Goal: Information Seeking & Learning: Learn about a topic

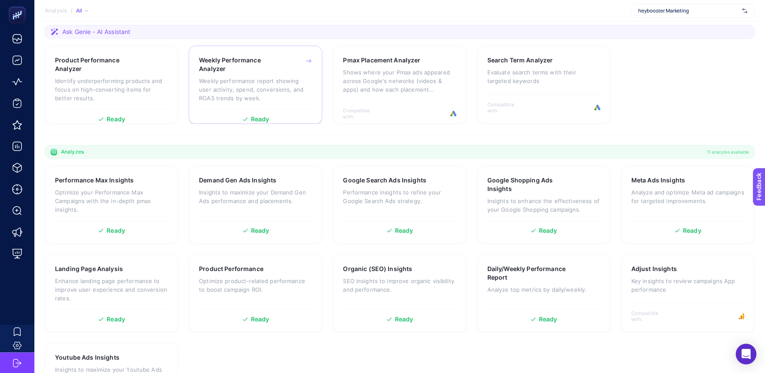
scroll to position [123, 0]
click at [109, 284] on p "Enhance landing page performance to improve user experience and conversion rate…" at bounding box center [111, 289] width 113 height 26
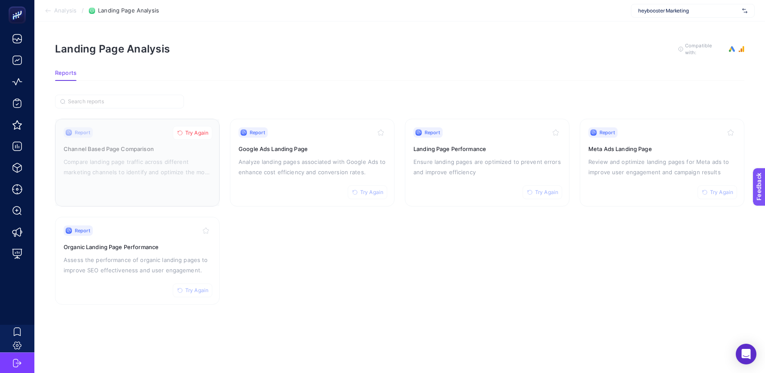
click at [151, 173] on div at bounding box center [137, 162] width 164 height 87
click at [304, 161] on p "Analyze landing pages associated with Google Ads to enhance cost efficiency and…" at bounding box center [312, 167] width 147 height 21
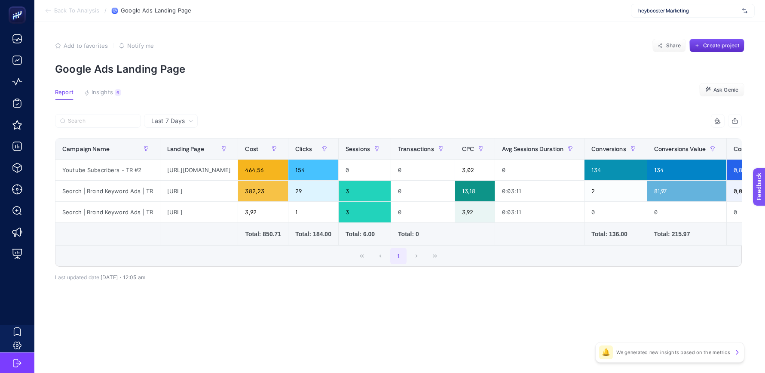
click at [114, 88] on article "Add to favorites false Notify me Share Create project Google Ads Landing Page R…" at bounding box center [399, 196] width 731 height 351
click at [102, 92] on span "Insights" at bounding box center [102, 92] width 21 height 7
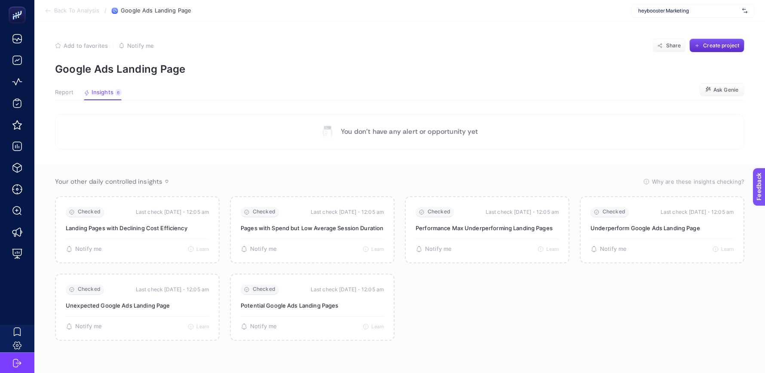
click at [66, 92] on span "Report" at bounding box center [64, 92] width 18 height 7
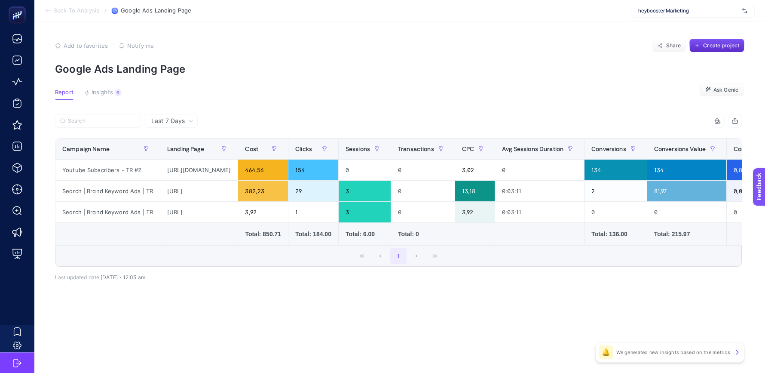
click at [50, 11] on icon at bounding box center [48, 10] width 7 height 7
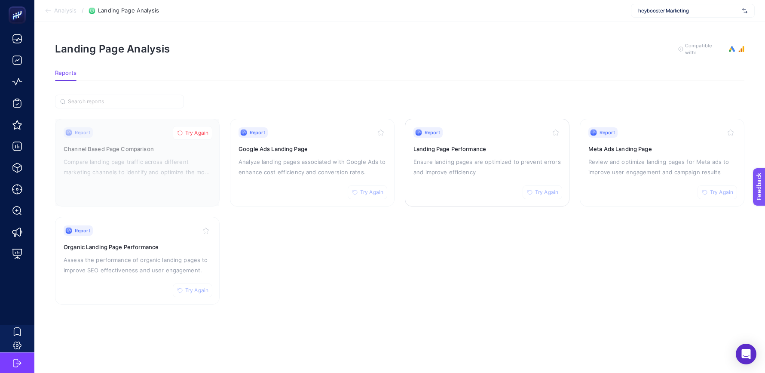
click at [476, 163] on p "Ensure landing pages are optimized to prevent errors and improve efficiency" at bounding box center [487, 167] width 147 height 21
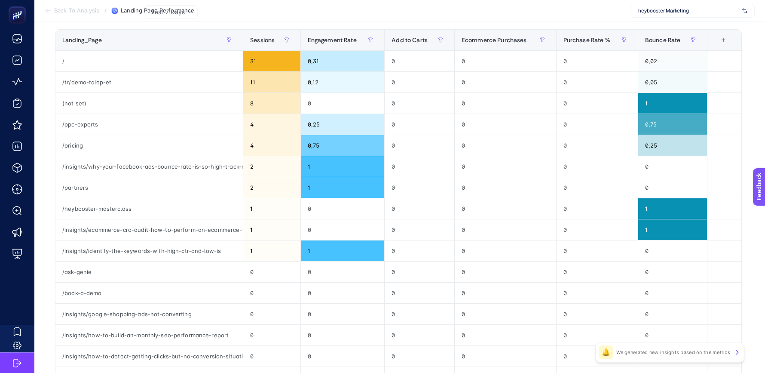
scroll to position [113, 0]
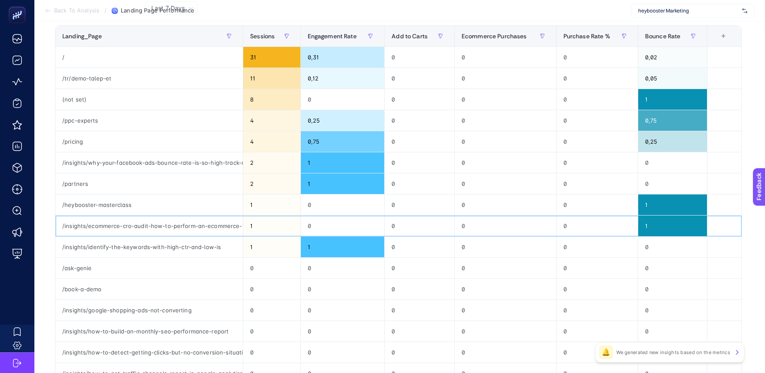
click at [166, 224] on div "/insights/ecommerce-cro-audit-how-to-perform-an-ecommerce-website-conversion-ra…" at bounding box center [148, 225] width 187 height 21
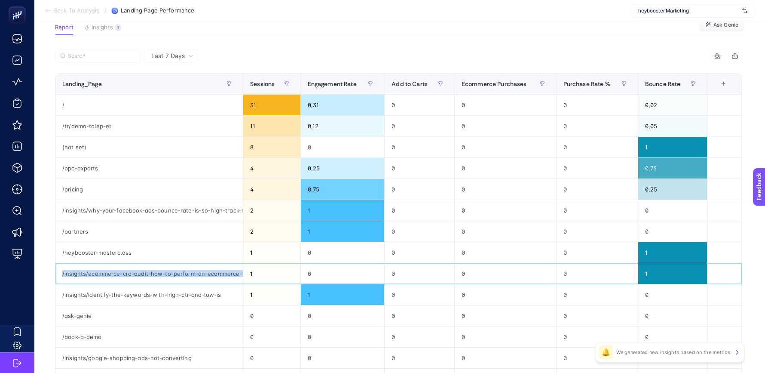
scroll to position [59, 0]
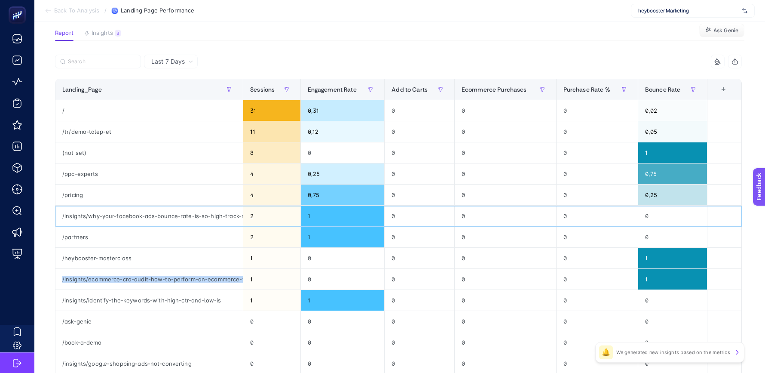
click at [177, 217] on div "/insights/why-your-facebook-ads-bounce-rate-is-so-high-track-reduce-it" at bounding box center [148, 216] width 187 height 21
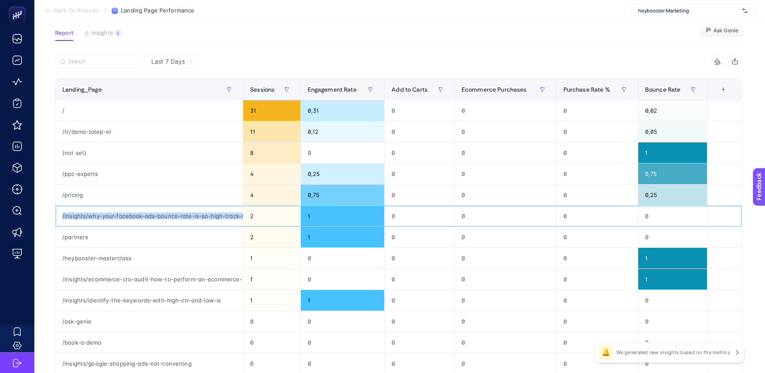
copy tr "/insights/why-your-facebook-ads-bounce-rate-is-so-high-track-reduce-it"
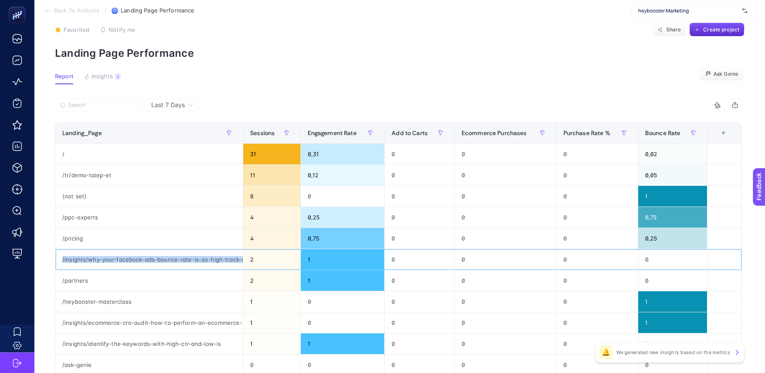
scroll to position [0, 0]
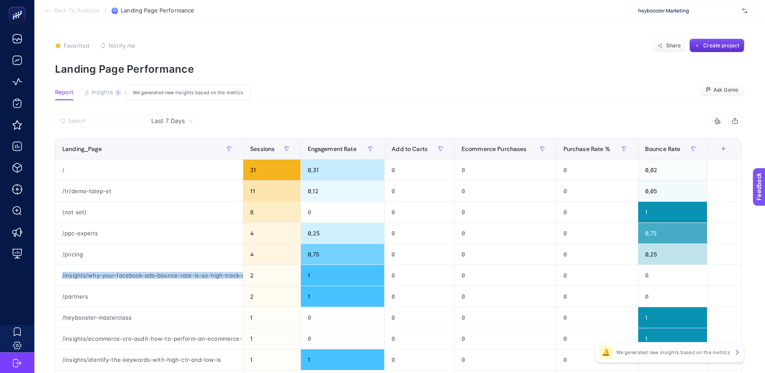
click at [112, 91] on span "Insights" at bounding box center [102, 92] width 21 height 7
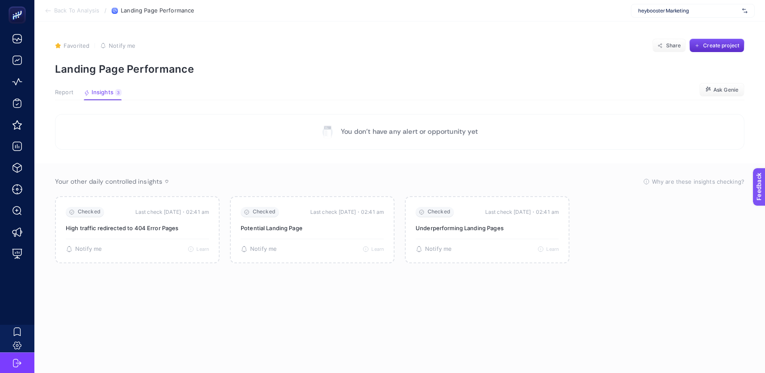
click at [55, 13] on span "Back To Analysis" at bounding box center [76, 10] width 45 height 7
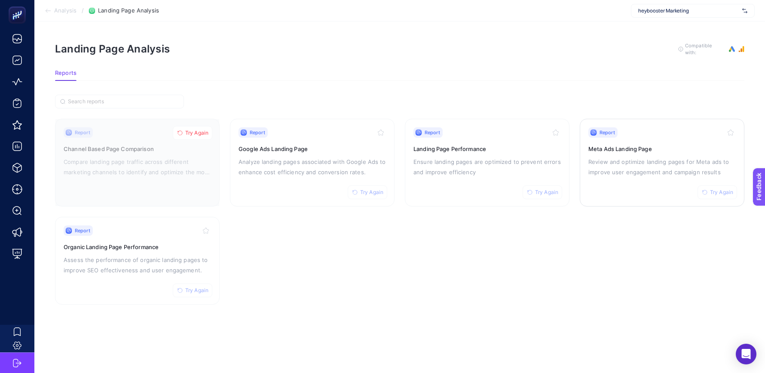
click at [627, 175] on p "Review and optimize landing pages for Meta ads to improve user engagement and c…" at bounding box center [662, 167] width 147 height 21
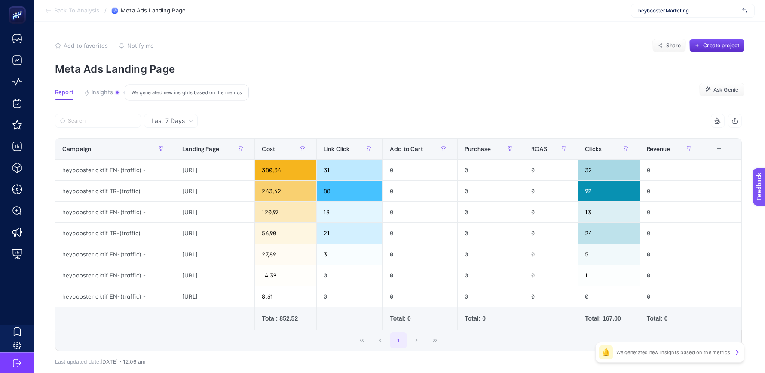
click at [108, 94] on span "Insights" at bounding box center [102, 92] width 21 height 7
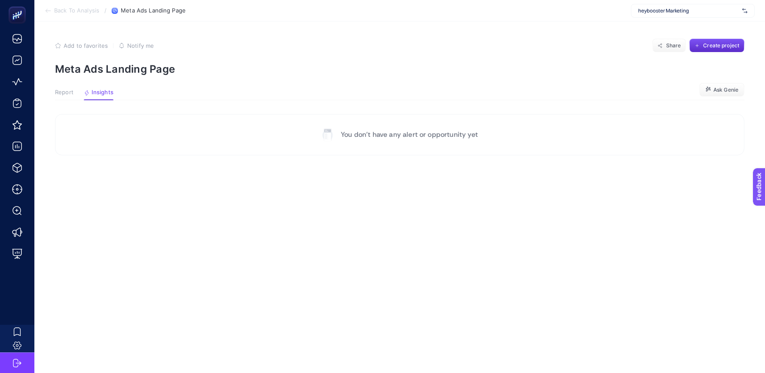
click at [61, 92] on span "Report" at bounding box center [64, 92] width 18 height 7
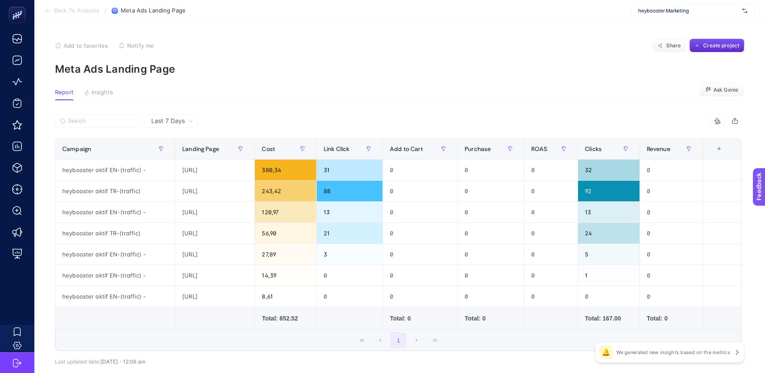
click at [48, 10] on icon at bounding box center [48, 10] width 7 height 7
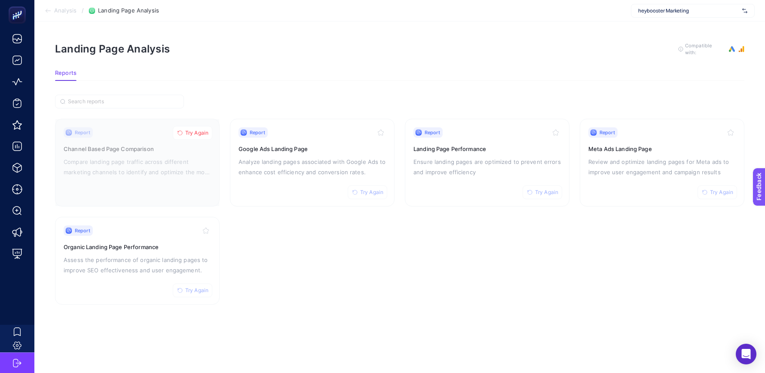
click at [54, 11] on span "Analysis" at bounding box center [65, 10] width 22 height 7
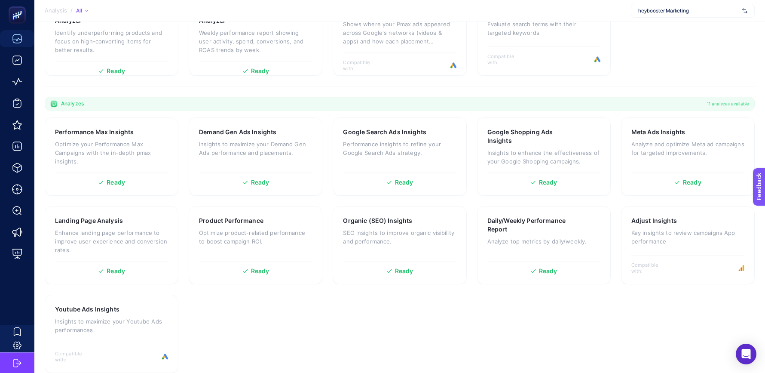
scroll to position [167, 0]
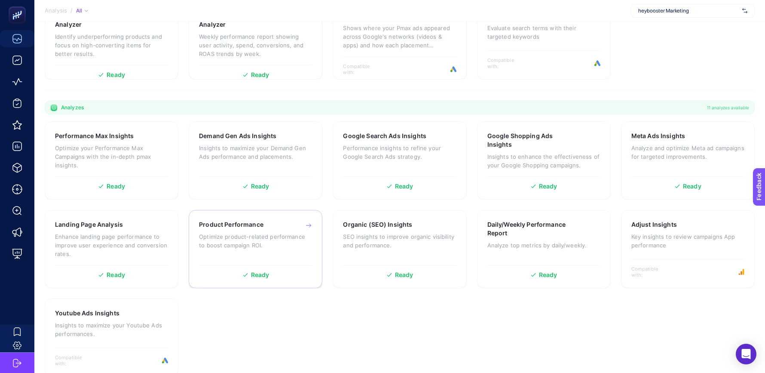
click at [262, 232] on p "Optimize product-related performance to boost campaign ROI." at bounding box center [255, 240] width 113 height 17
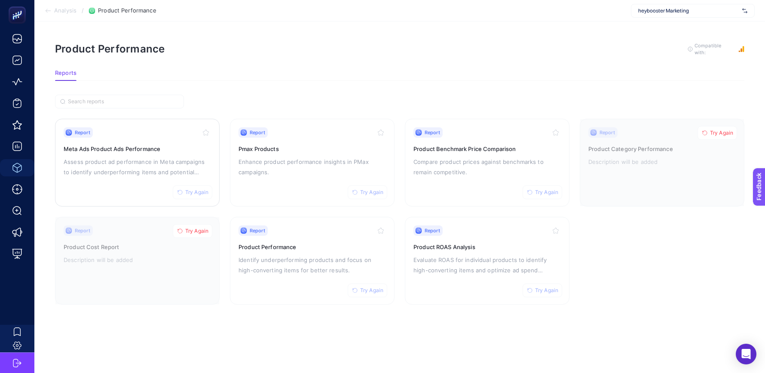
click at [129, 144] on h3 "Meta Ads Product Ads Performance" at bounding box center [137, 148] width 147 height 9
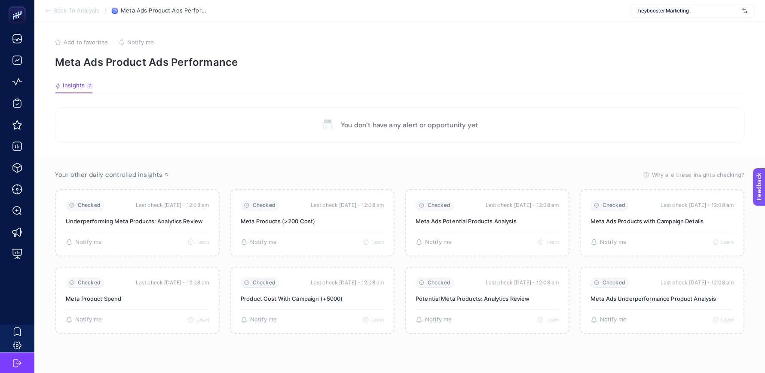
click at [46, 9] on icon at bounding box center [48, 10] width 7 height 7
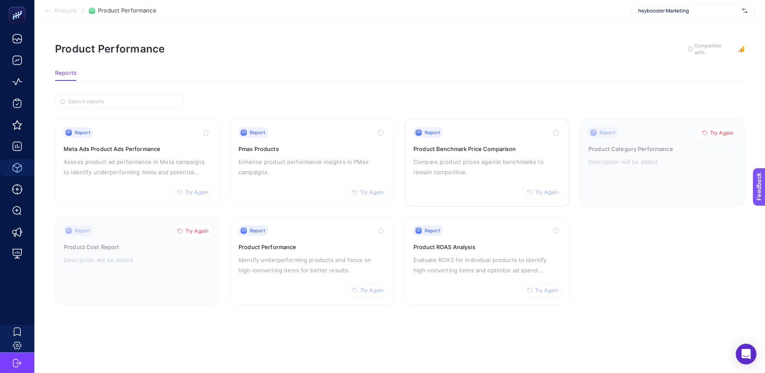
click at [469, 184] on div "Report Try Again Product Benchmark Price Comparison Compare product prices agai…" at bounding box center [487, 162] width 147 height 71
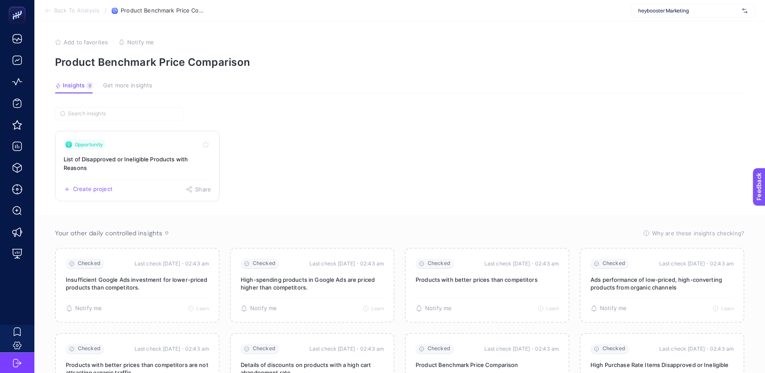
click at [136, 155] on h3 "List of Disapproved or Ineligible Products with Reasons" at bounding box center [137, 163] width 147 height 17
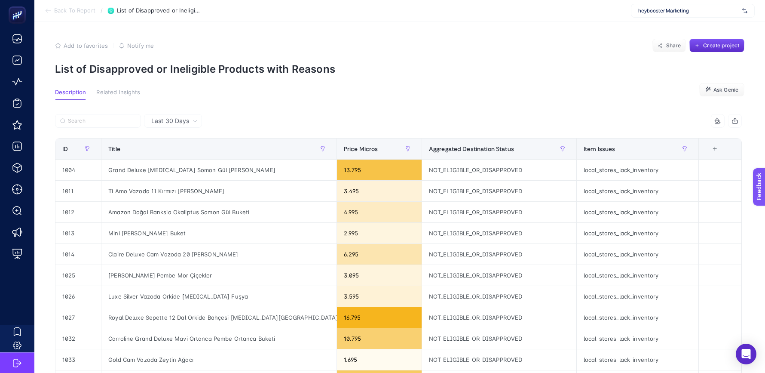
click at [53, 9] on li "Back To Report" at bounding box center [70, 10] width 51 height 7
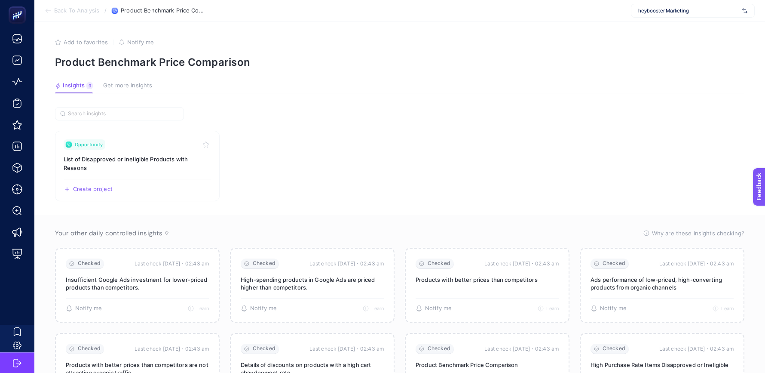
click at [64, 10] on span "Back To Analysis" at bounding box center [76, 10] width 45 height 7
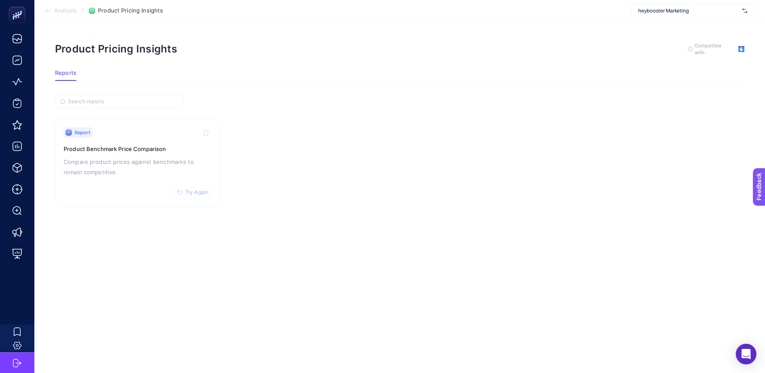
click at [65, 14] on span "Analysis" at bounding box center [65, 10] width 22 height 7
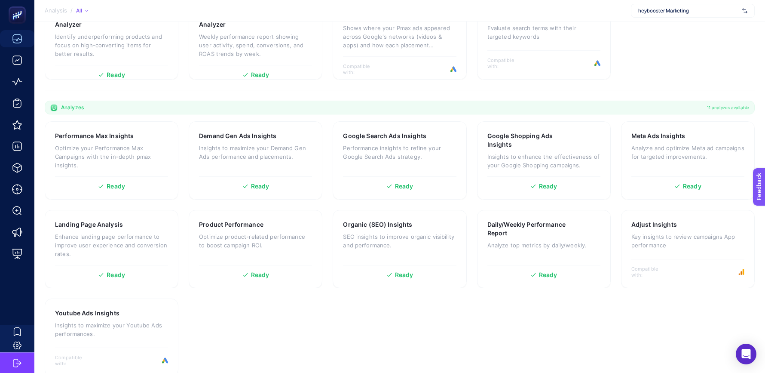
scroll to position [181, 0]
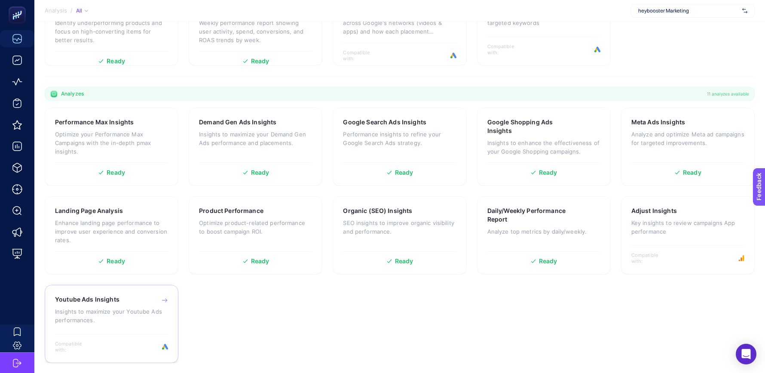
click at [121, 319] on p "Insights to maximize your Youtube Ads performances." at bounding box center [111, 315] width 113 height 17
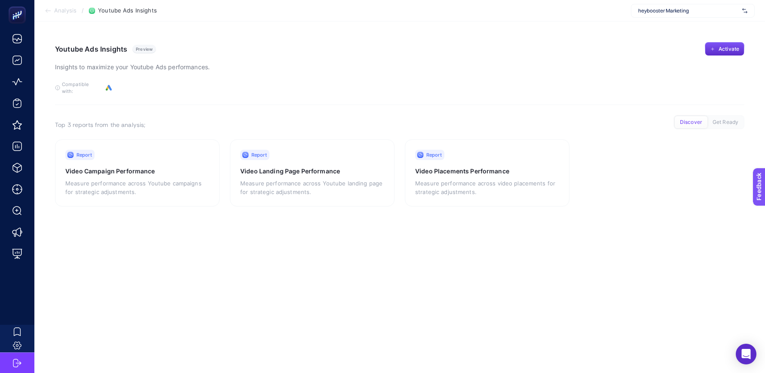
click at [63, 14] on section "Analysis / Youtube Ads Insights heybooster Marketing" at bounding box center [399, 10] width 731 height 21
click at [63, 10] on span "Analysis" at bounding box center [65, 10] width 22 height 7
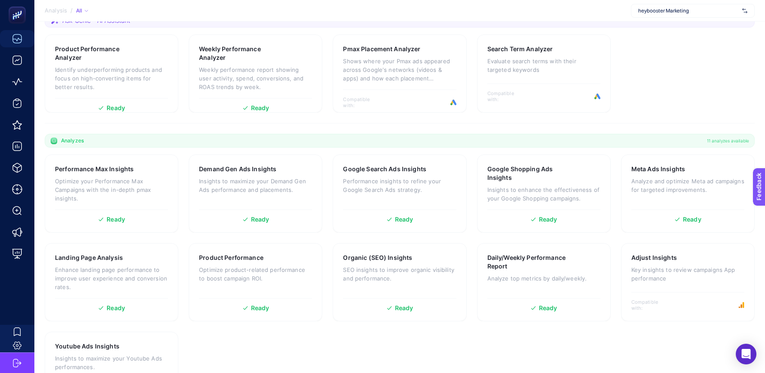
scroll to position [129, 0]
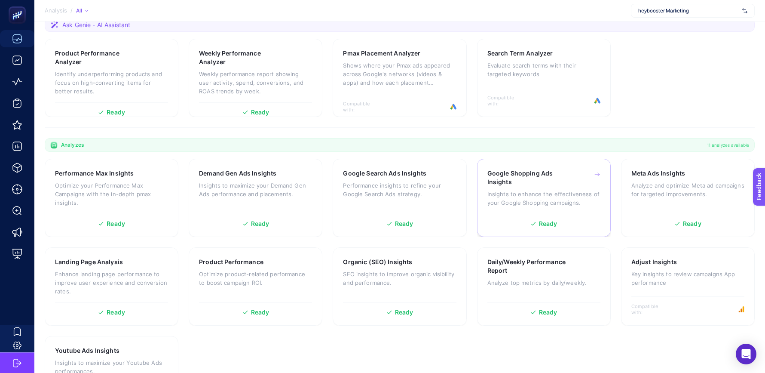
click at [544, 173] on h3 "Google Shopping Ads Insights" at bounding box center [531, 177] width 86 height 17
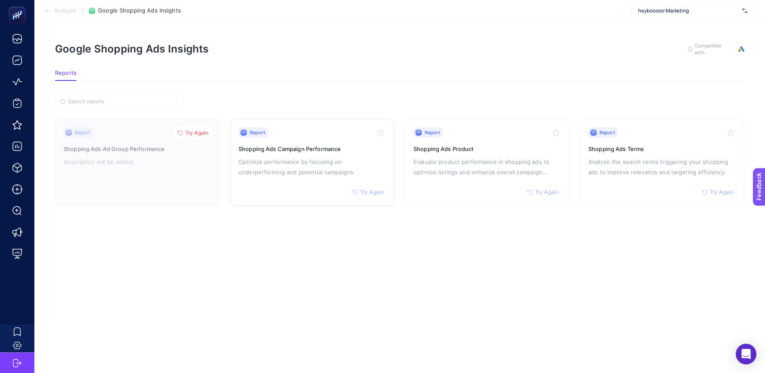
click at [306, 187] on div "Report Try Again Shopping Ads Campaign Performance Optimize performance by focu…" at bounding box center [312, 162] width 147 height 71
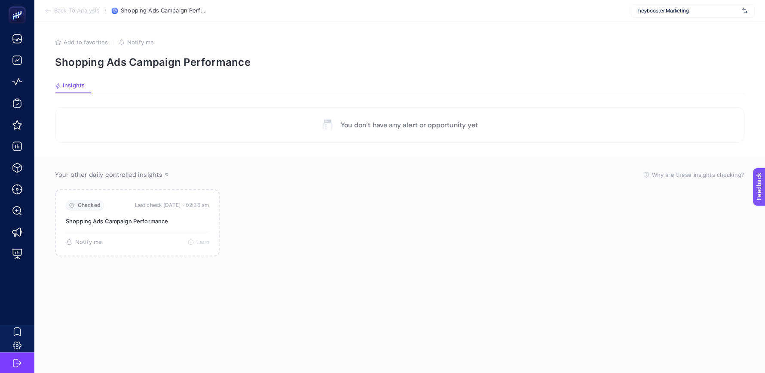
click at [65, 7] on span "Back To Analysis" at bounding box center [76, 10] width 45 height 7
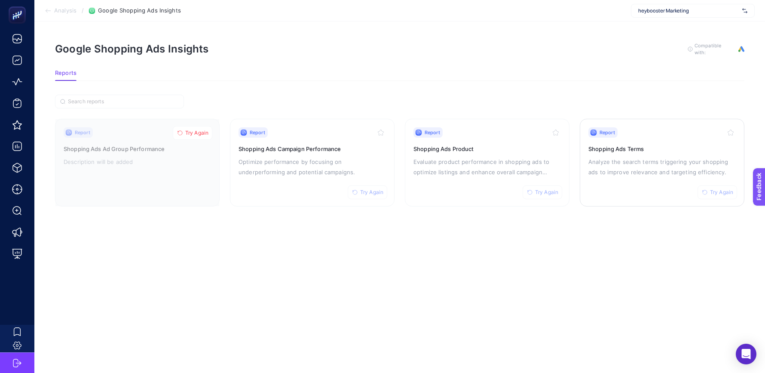
click at [653, 162] on p "Analyze the search terms triggering your shopping ads to improve relevance and …" at bounding box center [662, 167] width 147 height 21
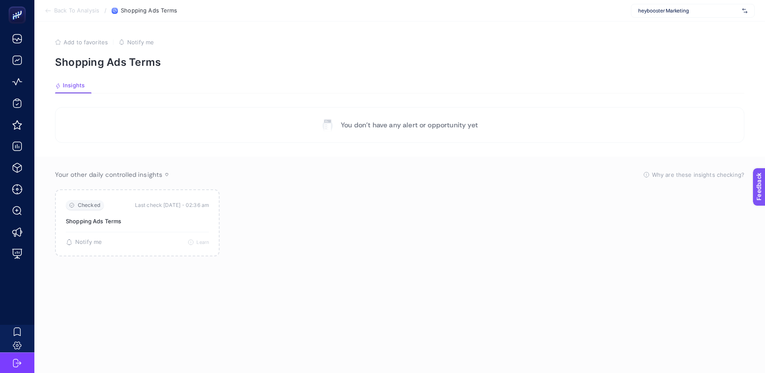
click at [57, 10] on span "Back To Analysis" at bounding box center [76, 10] width 45 height 7
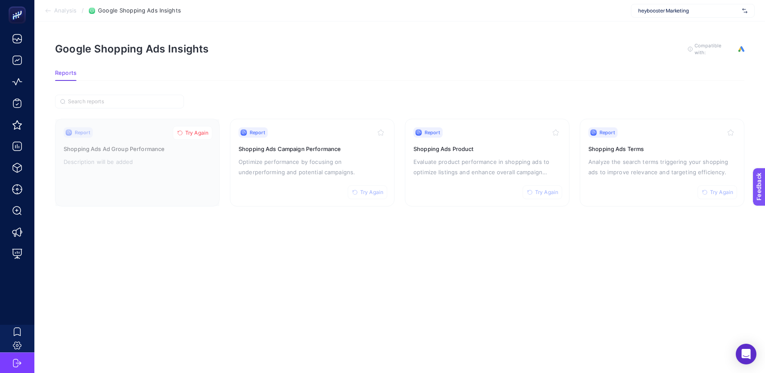
click at [57, 10] on span "Analysis" at bounding box center [65, 10] width 22 height 7
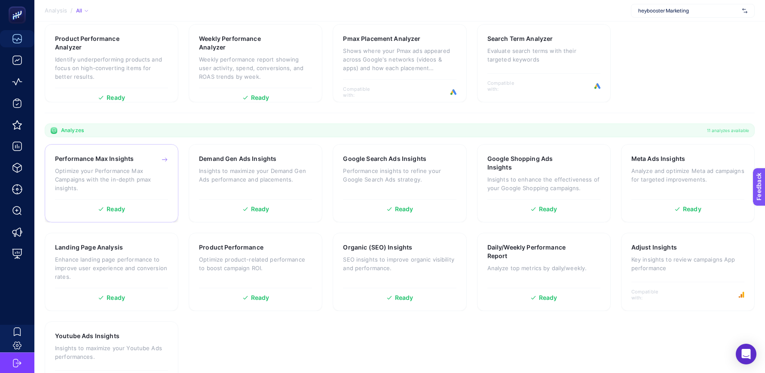
scroll to position [181, 0]
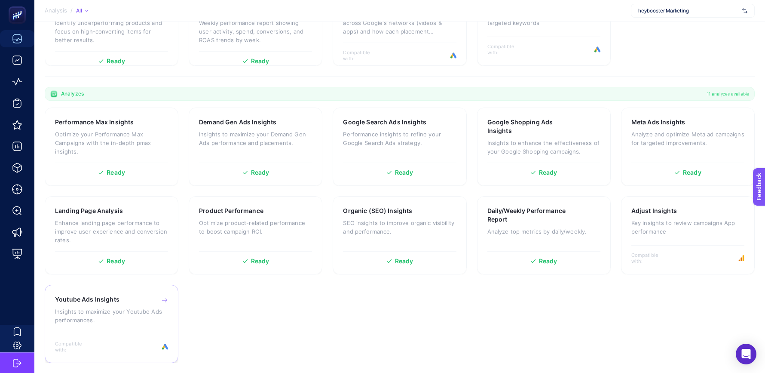
click at [90, 307] on p "Insights to maximize your Youtube Ads performances." at bounding box center [111, 315] width 113 height 17
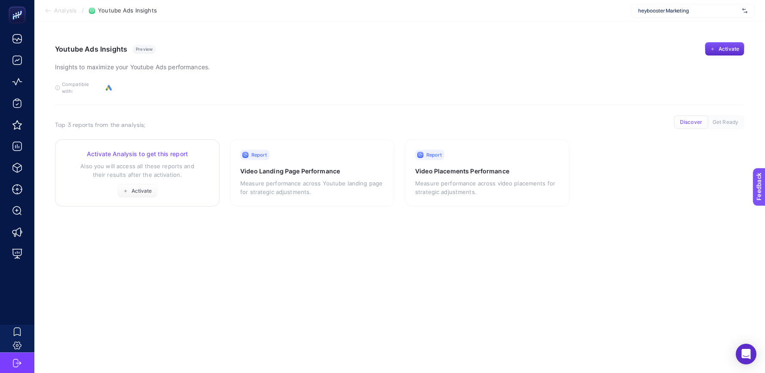
click at [142, 162] on p "Also you will access all these reports and their results after the activation." at bounding box center [137, 170] width 144 height 17
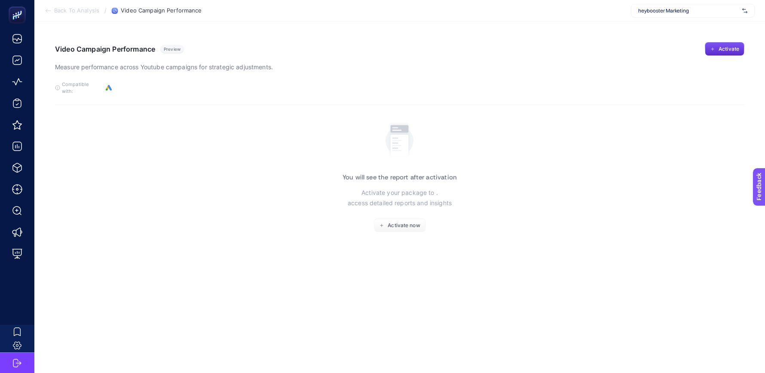
click at [58, 7] on span "Back To Analysis" at bounding box center [76, 10] width 45 height 7
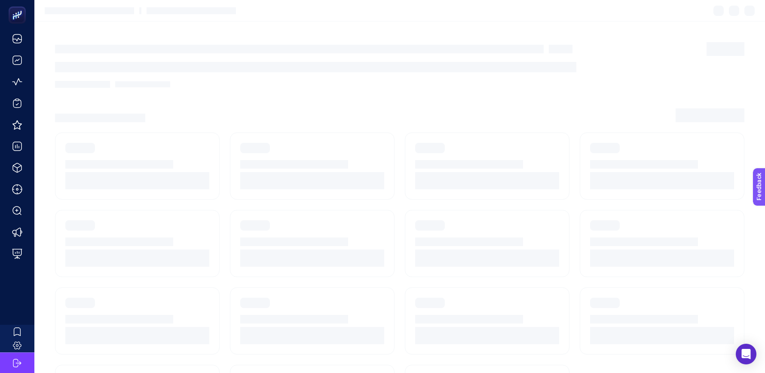
click at [58, 7] on section at bounding box center [399, 10] width 731 height 21
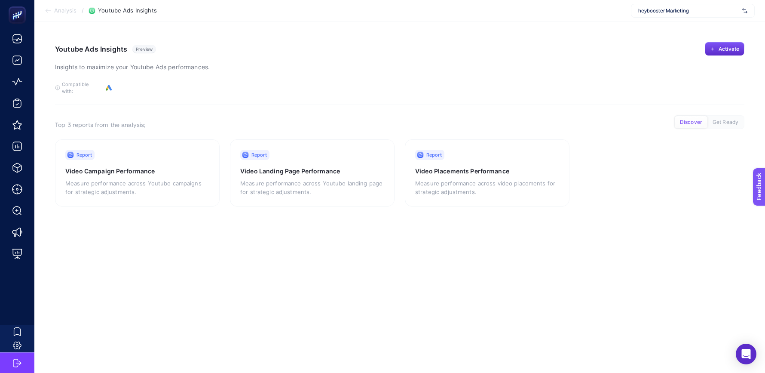
click at [58, 7] on span "Analysis" at bounding box center [65, 10] width 22 height 7
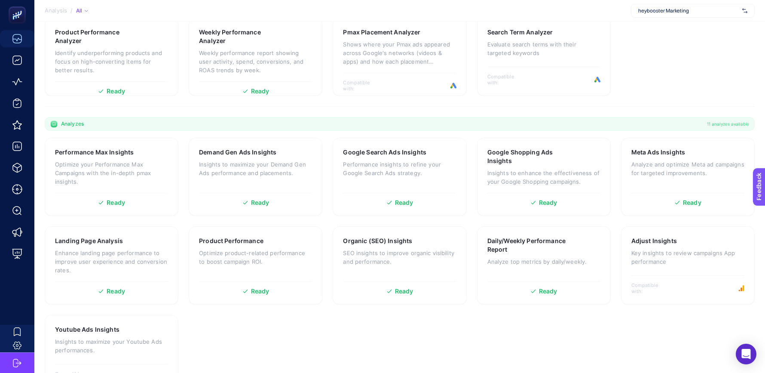
scroll to position [144, 0]
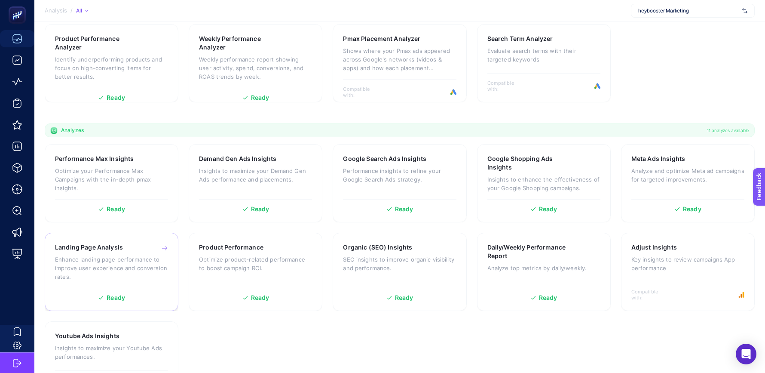
click at [111, 253] on div "Landing Page Analysis Enhance landing page performance to improve user experien…" at bounding box center [111, 265] width 113 height 45
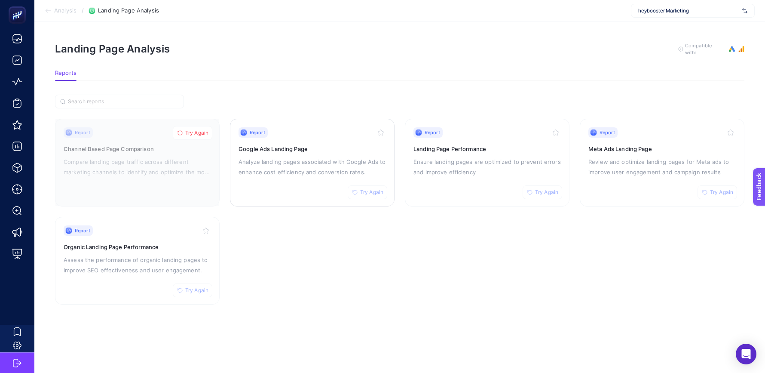
click at [301, 159] on p "Analyze landing pages associated with Google Ads to enhance cost efficiency and…" at bounding box center [312, 167] width 147 height 21
click at [465, 151] on h3 "Landing Page Performance" at bounding box center [487, 148] width 147 height 9
